Goal: Task Accomplishment & Management: Manage account settings

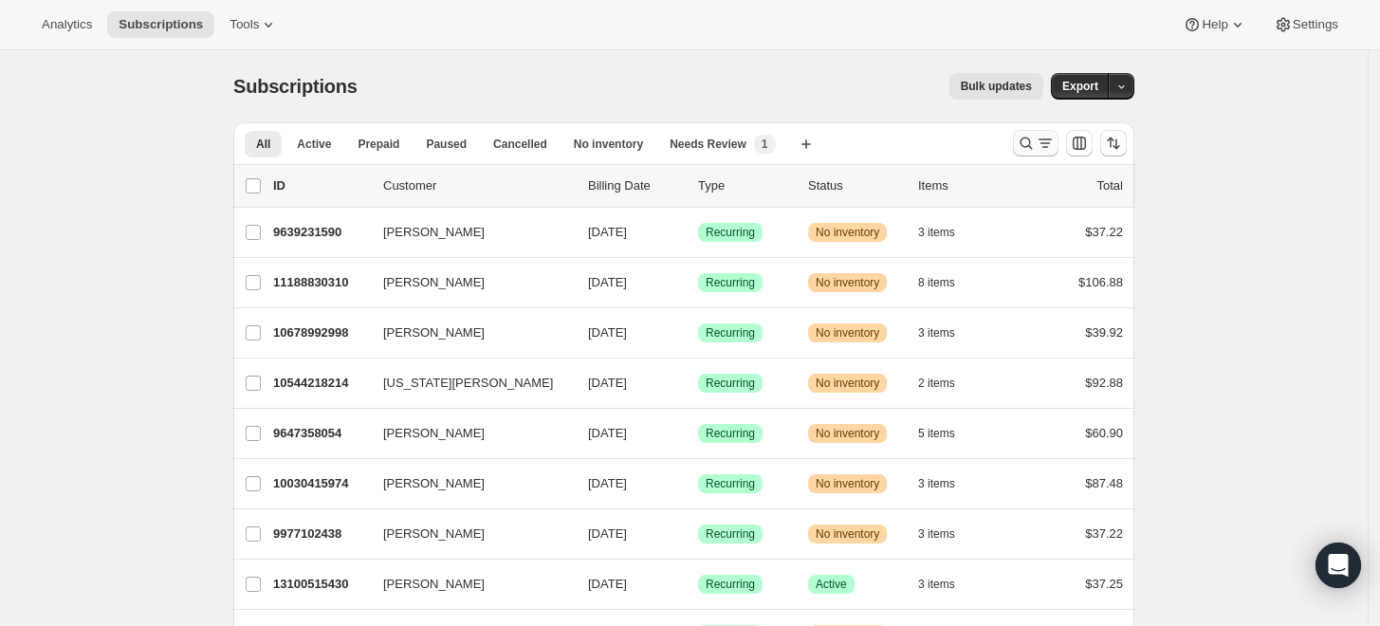
click at [1032, 145] on icon "Search and filter results" at bounding box center [1026, 143] width 19 height 19
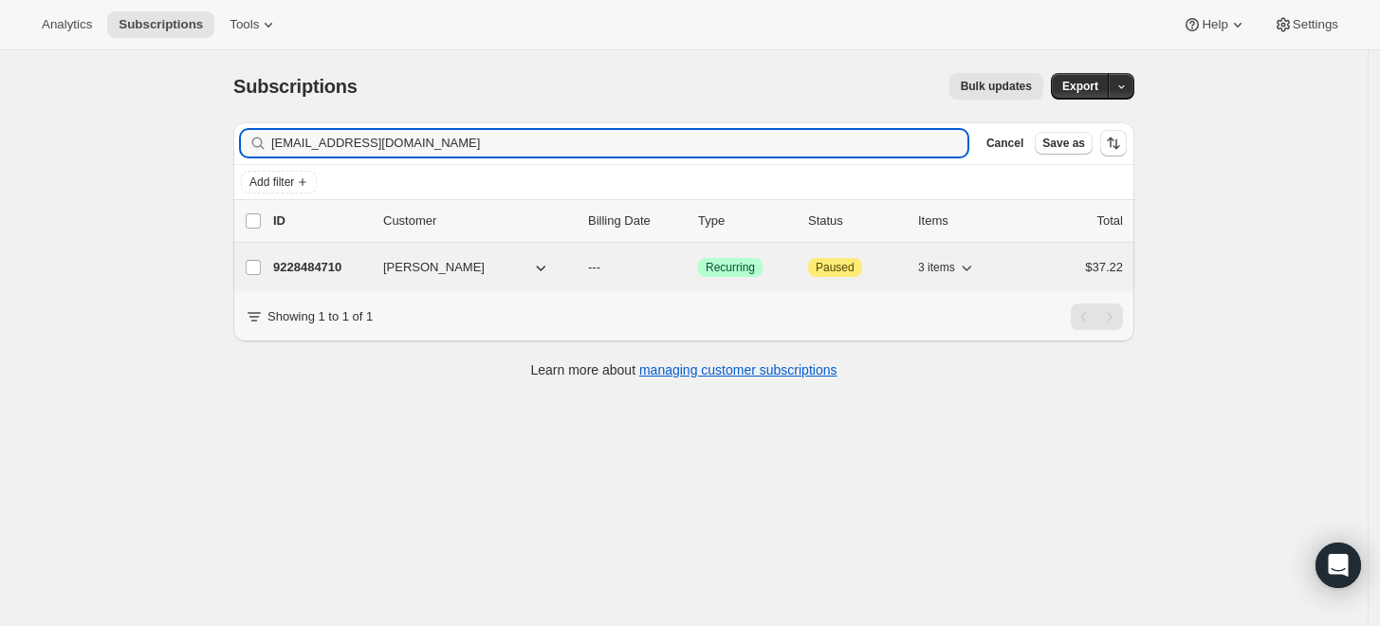
type input "[EMAIL_ADDRESS][DOMAIN_NAME]"
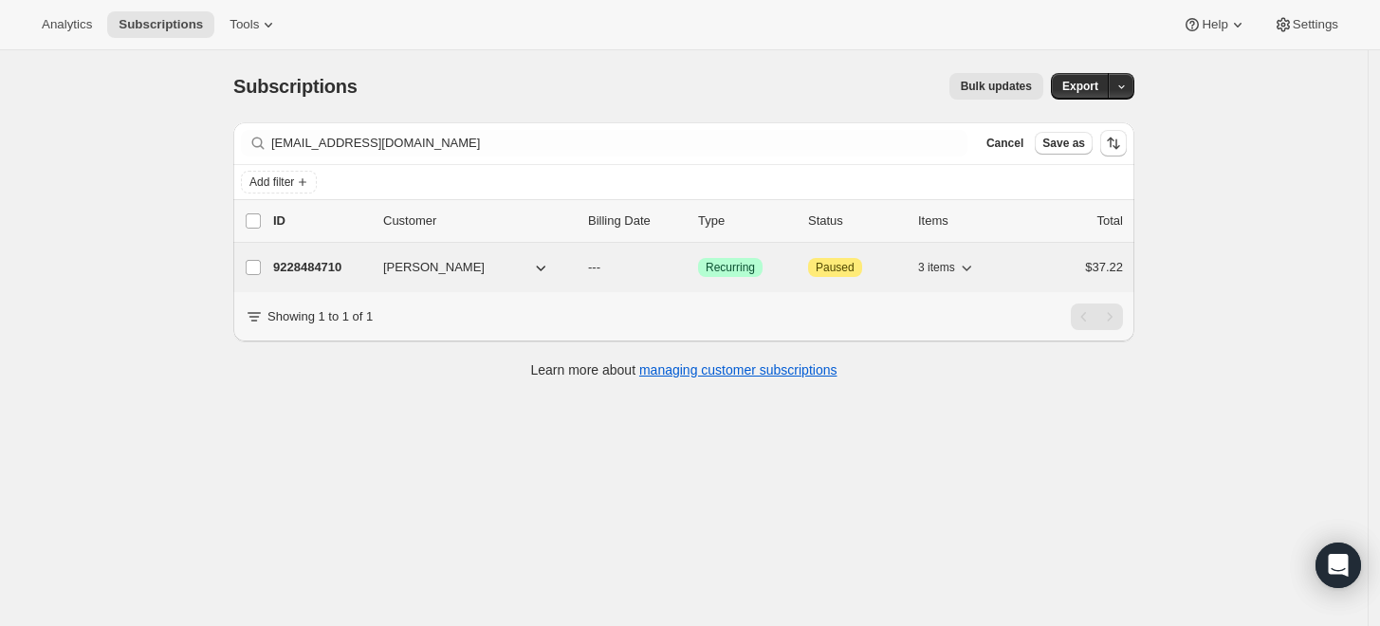
click at [316, 267] on p "9228484710" at bounding box center [320, 267] width 95 height 19
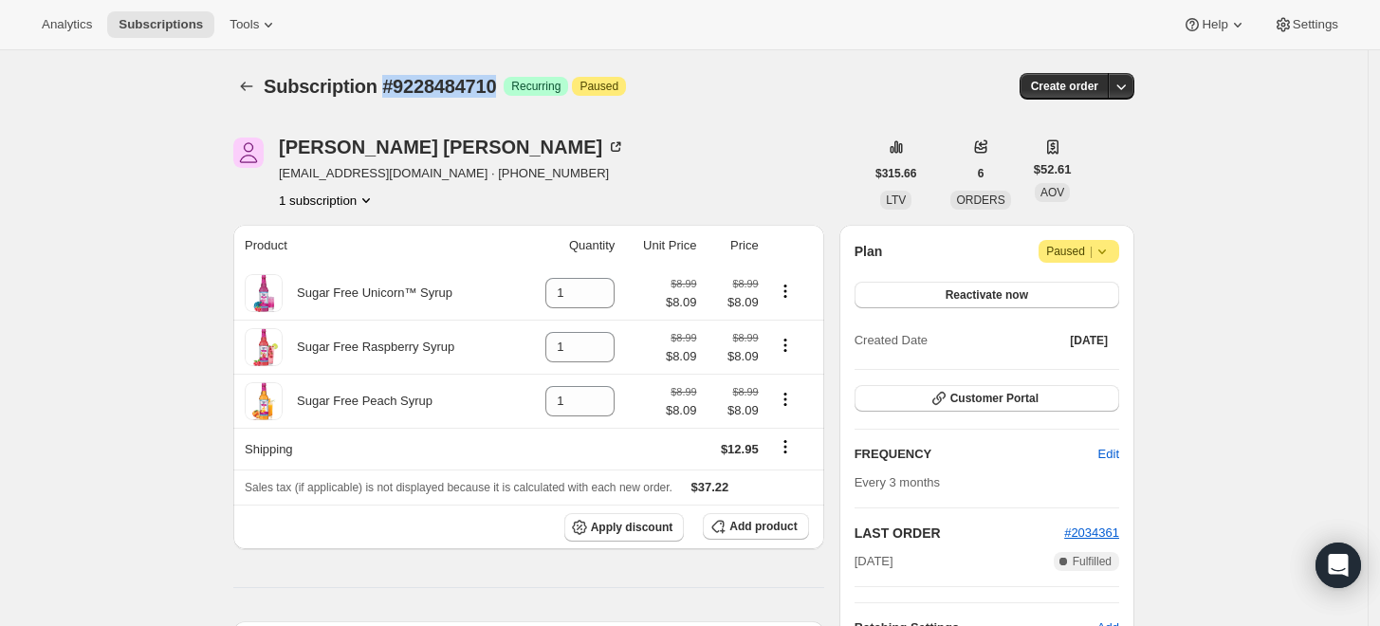
drag, startPoint x: 392, startPoint y: 89, endPoint x: 519, endPoint y: 78, distance: 127.6
click at [496, 78] on span "Subscription #9228484710" at bounding box center [380, 86] width 232 height 21
copy span "#9228484710"
click at [1126, 88] on icon "button" at bounding box center [1120, 86] width 19 height 19
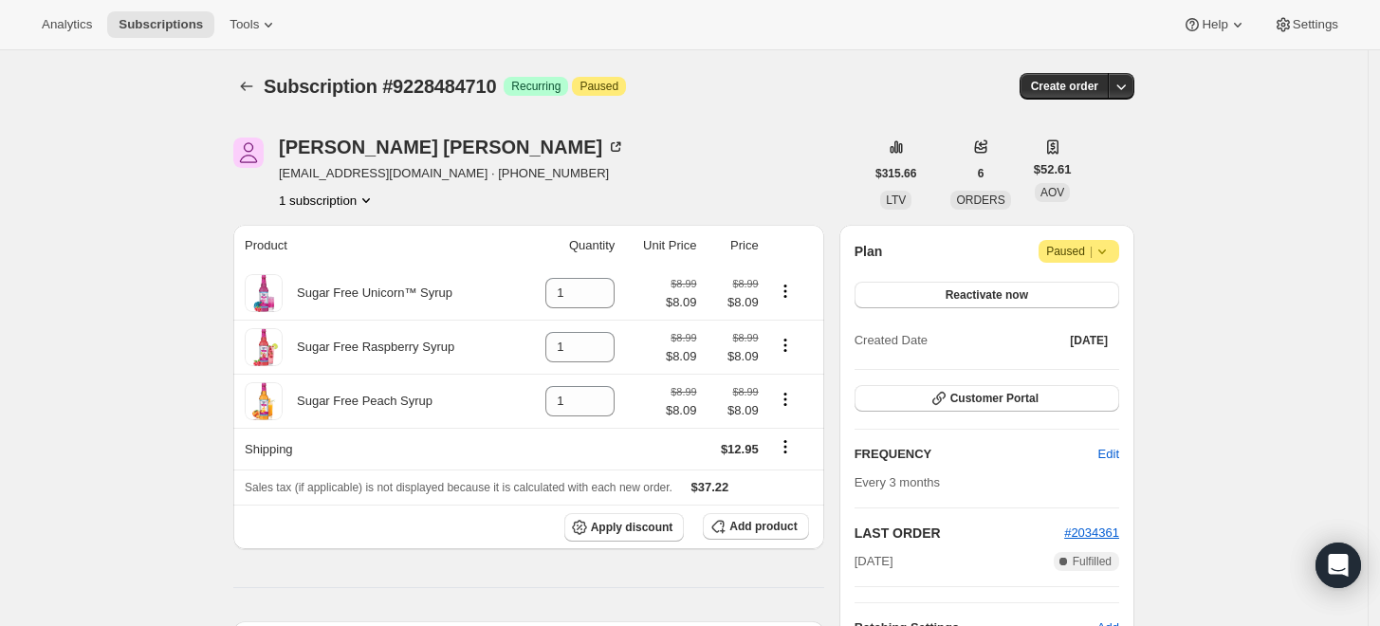
click at [1108, 248] on icon at bounding box center [1101, 251] width 19 height 19
click at [1102, 291] on span "Cancel subscription" at bounding box center [1077, 288] width 107 height 14
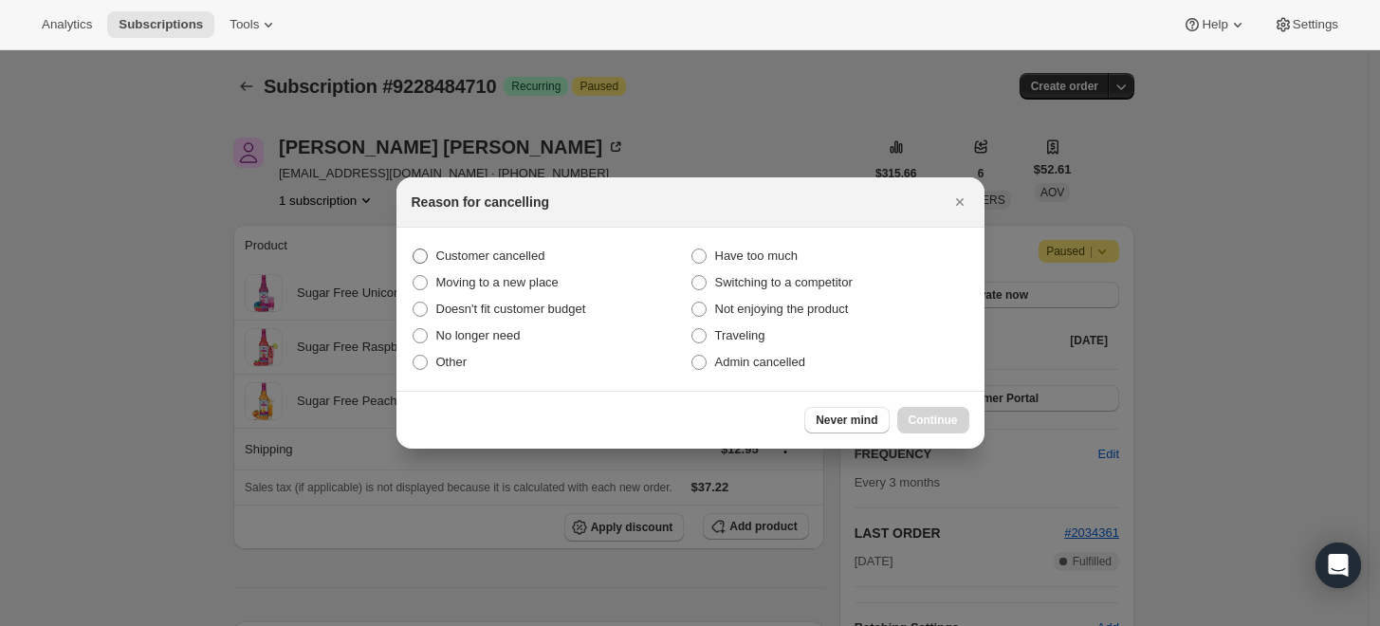
click at [478, 253] on span "Customer cancelled" at bounding box center [490, 255] width 109 height 14
click at [413, 249] on input "Customer cancelled" at bounding box center [413, 248] width 1 height 1
radio input "true"
click at [929, 413] on span "Continue" at bounding box center [932, 420] width 49 height 15
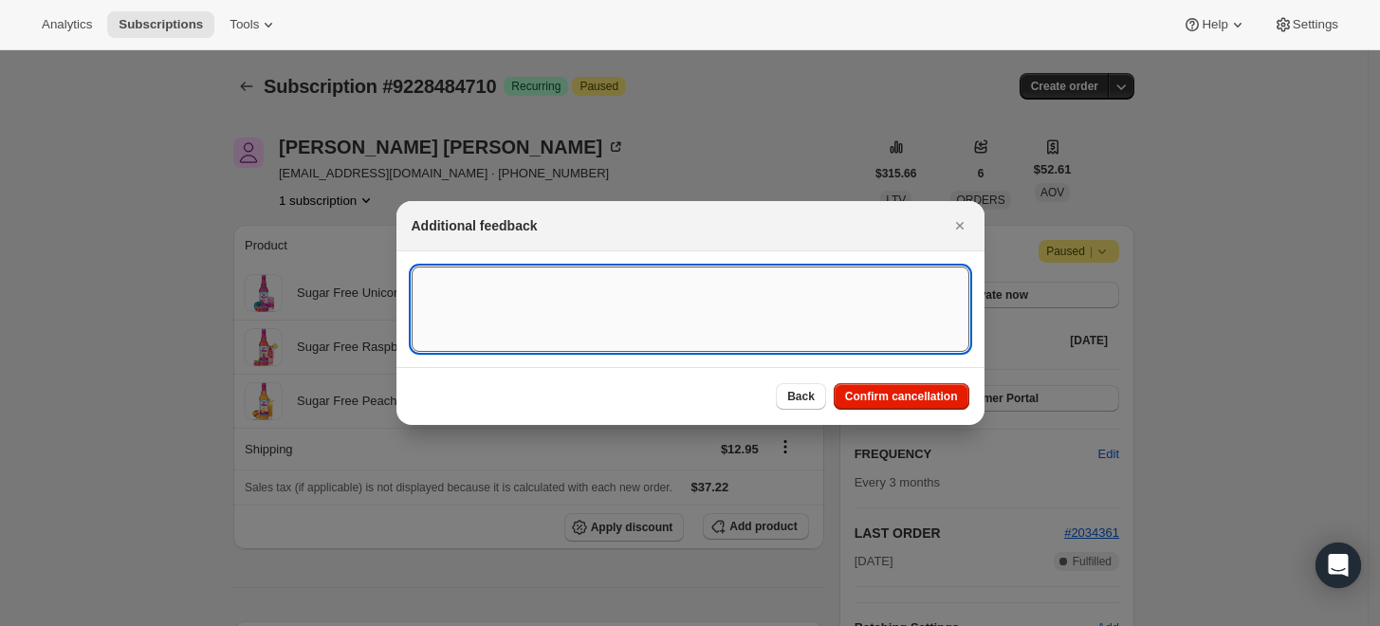
click at [817, 324] on textarea ":rc5:" at bounding box center [691, 308] width 558 height 85
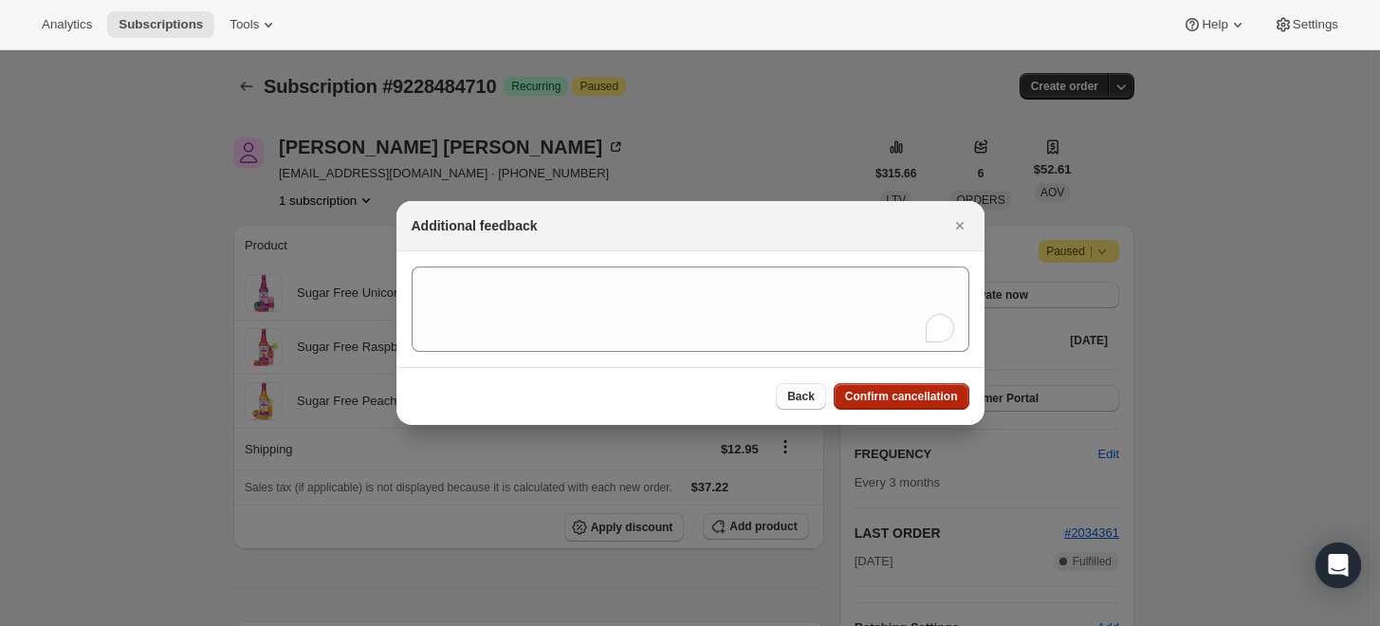
click at [861, 385] on button "Confirm cancellation" at bounding box center [902, 396] width 136 height 27
